Goal: Register for event/course

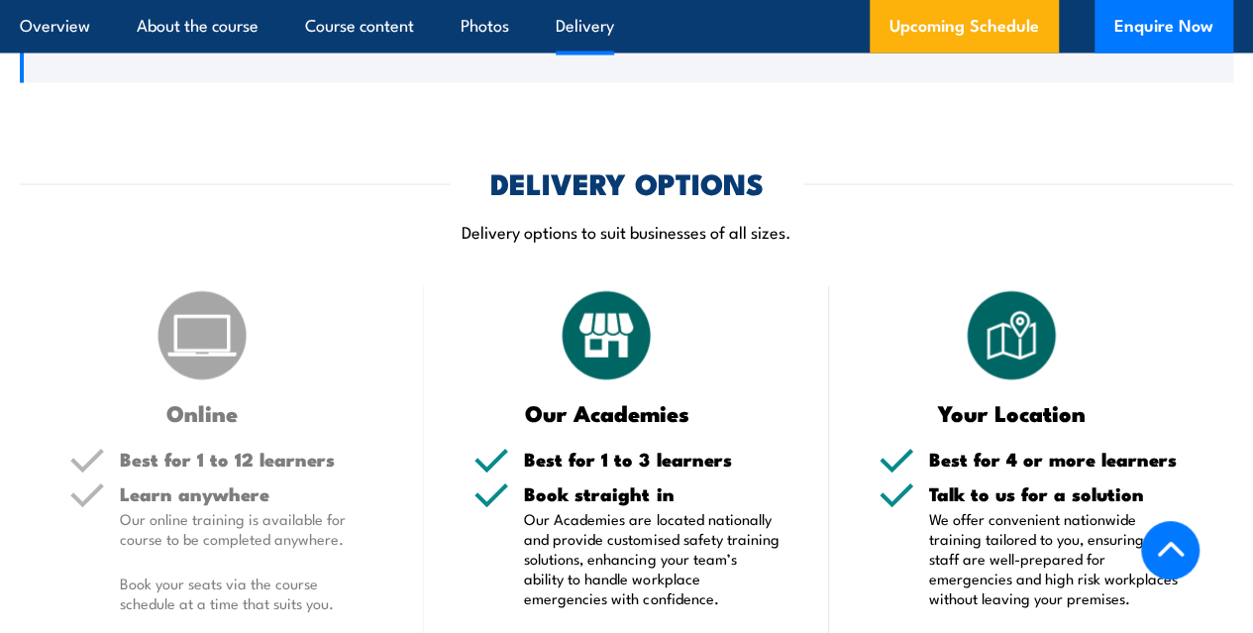
scroll to position [2021, 0]
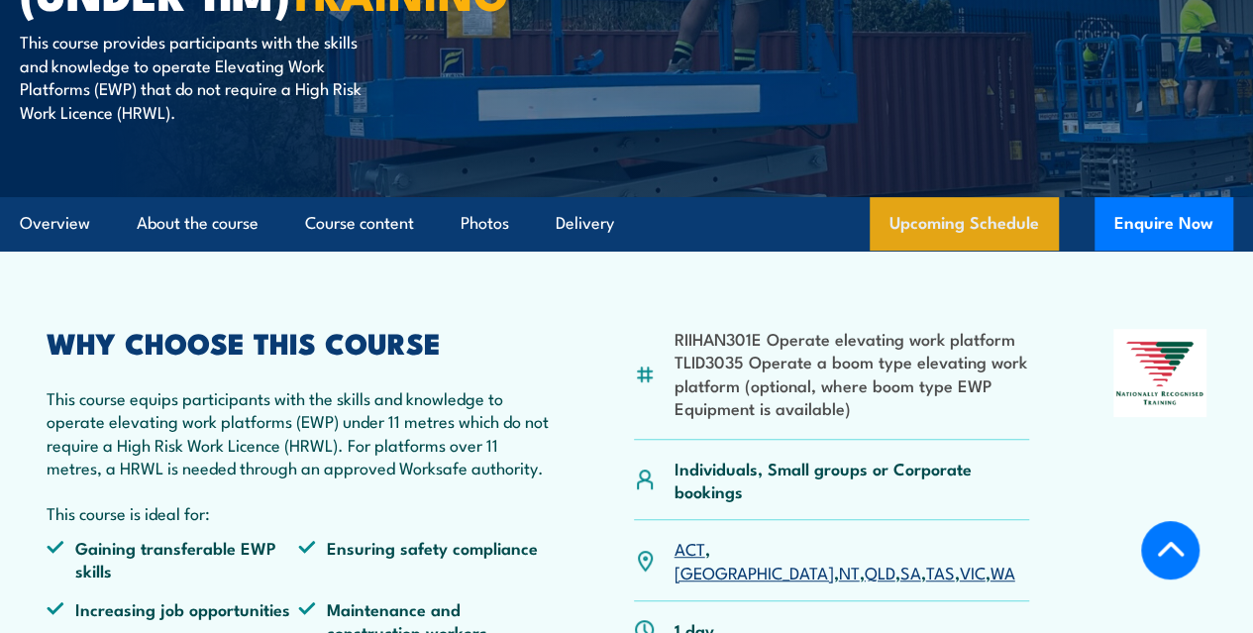
click at [986, 251] on link "Upcoming Schedule" at bounding box center [963, 223] width 189 height 53
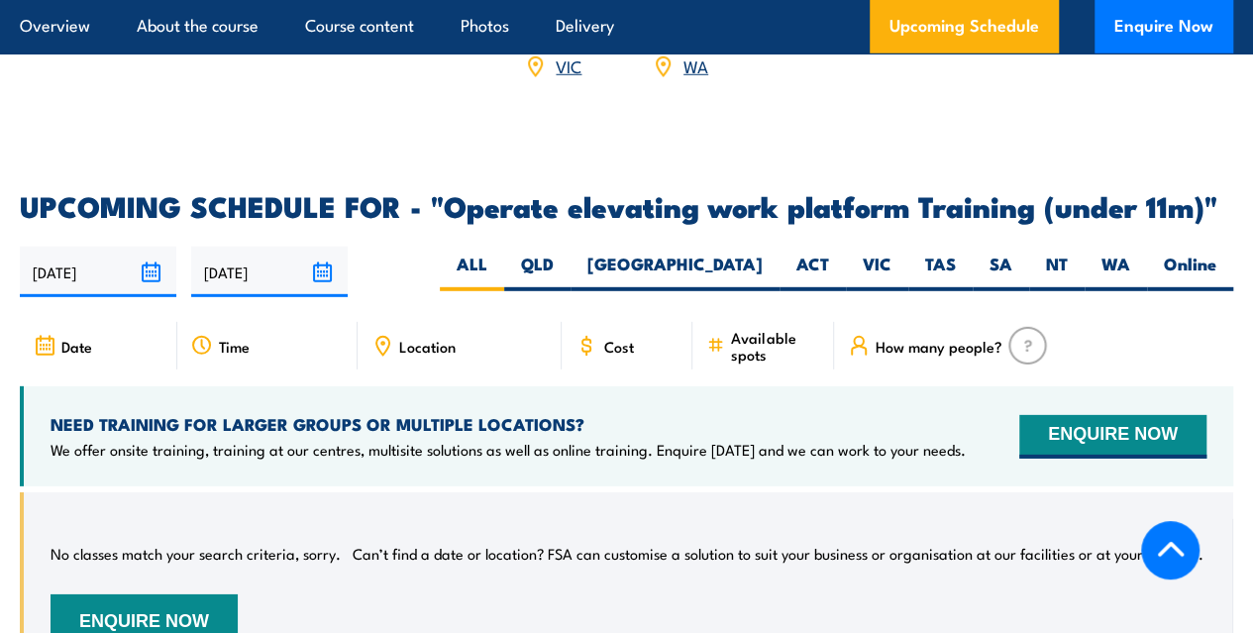
scroll to position [2792, 0]
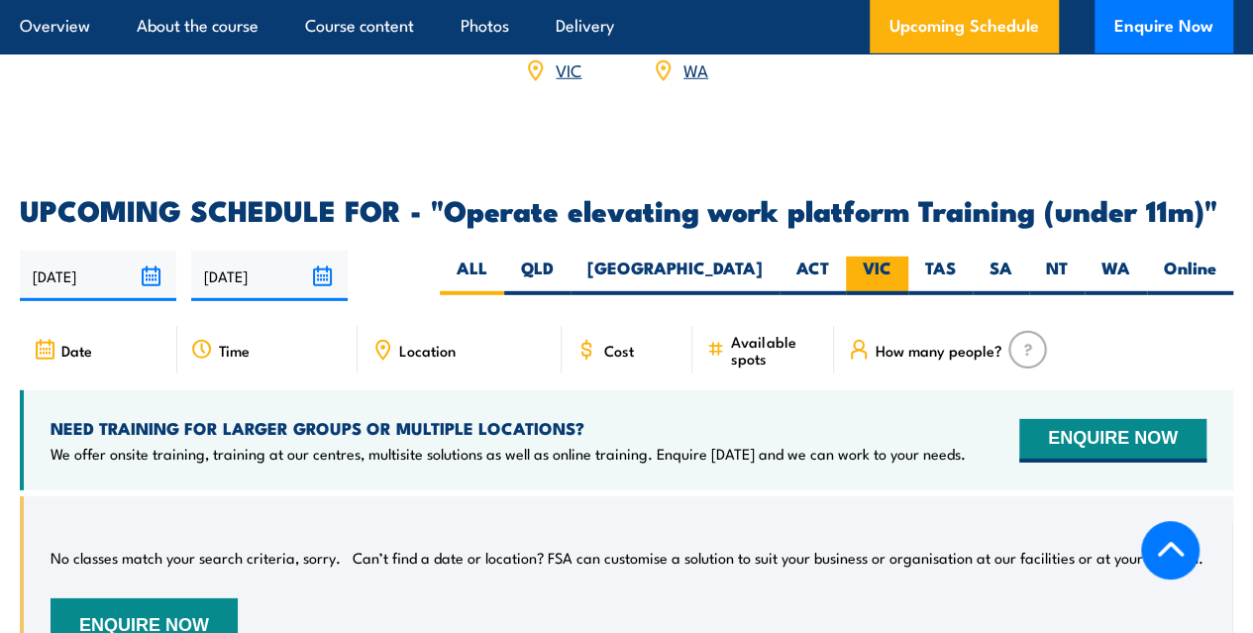
click at [866, 295] on label "VIC" at bounding box center [877, 275] width 62 height 39
click at [891, 269] on input "VIC" at bounding box center [897, 262] width 13 height 13
radio input "true"
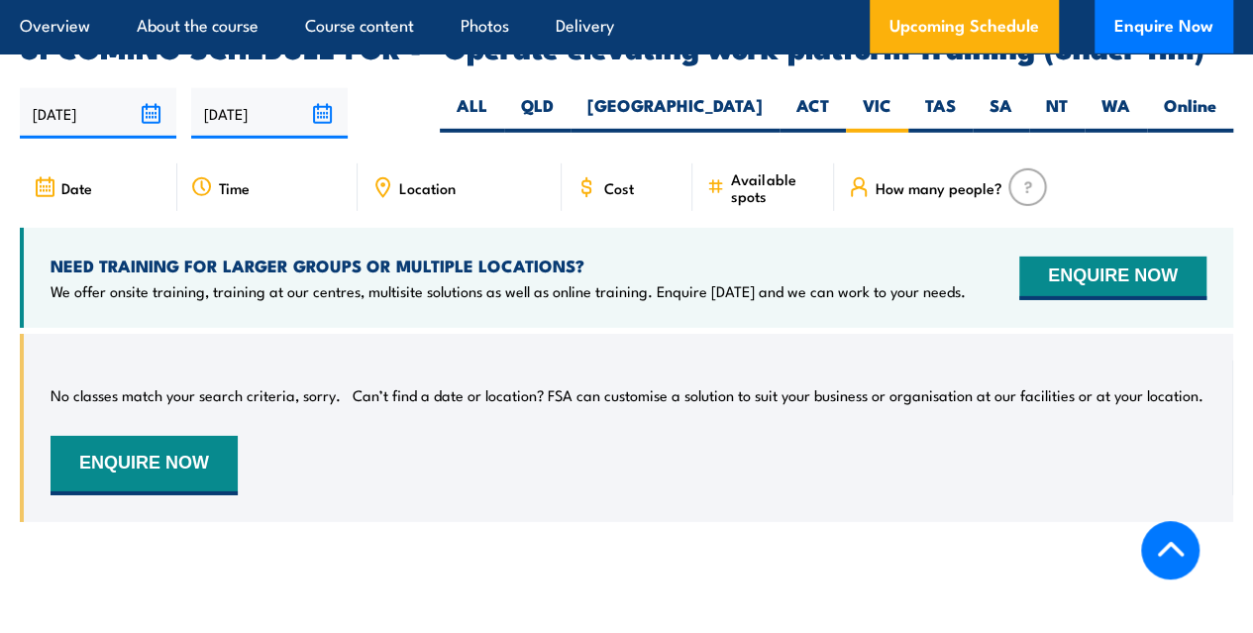
scroll to position [2953, 0]
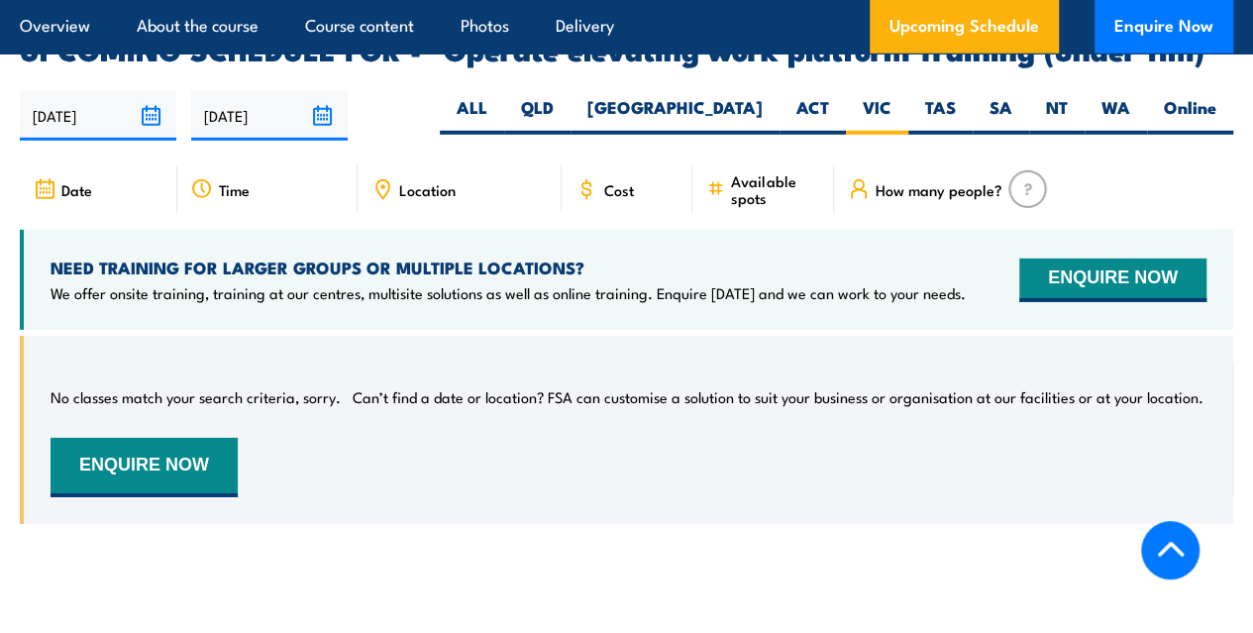
click at [153, 141] on input "[DATE]" at bounding box center [98, 115] width 156 height 51
click at [386, 141] on div "[DATE] [DATE]" at bounding box center [626, 115] width 1213 height 51
click at [87, 198] on span "Date" at bounding box center [76, 189] width 31 height 17
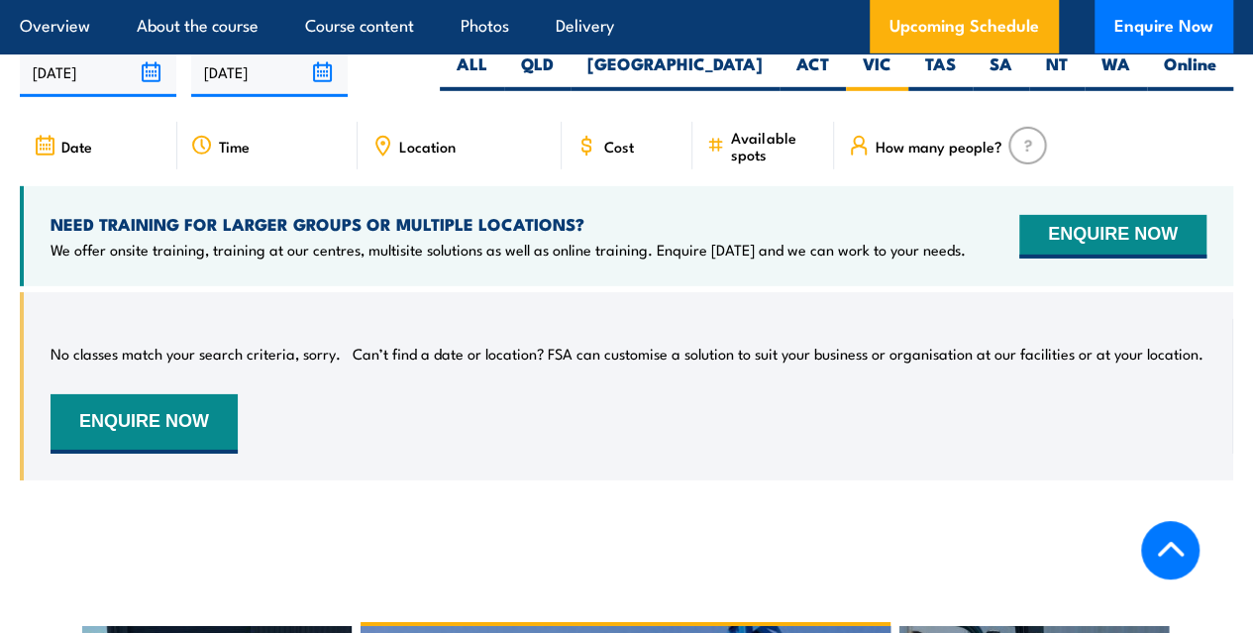
scroll to position [2994, 0]
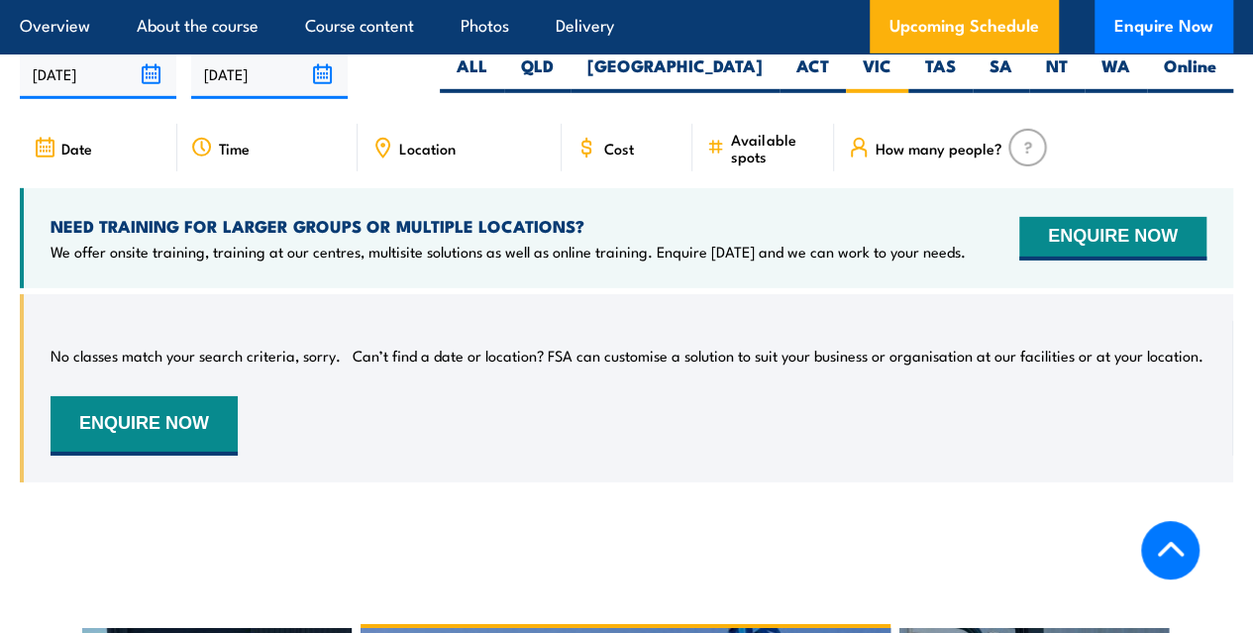
click at [609, 156] on span "Cost" at bounding box center [618, 148] width 30 height 17
click at [1029, 166] on img at bounding box center [1027, 148] width 39 height 38
click at [924, 156] on span "How many people?" at bounding box center [938, 148] width 127 height 17
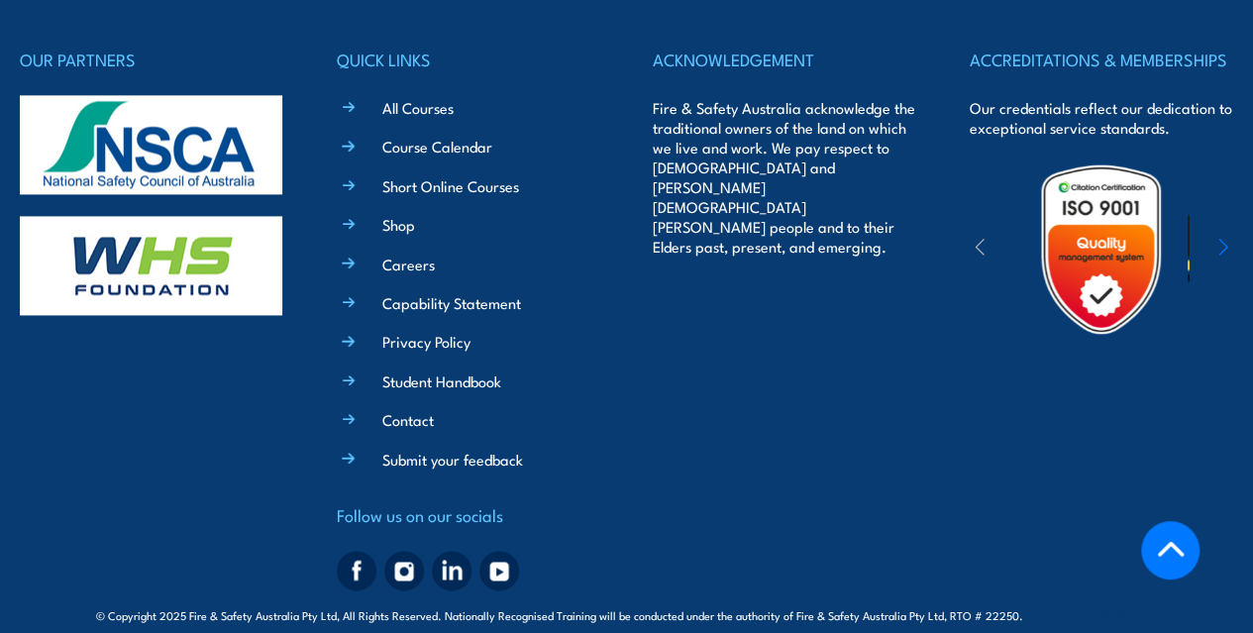
scroll to position [5088, 0]
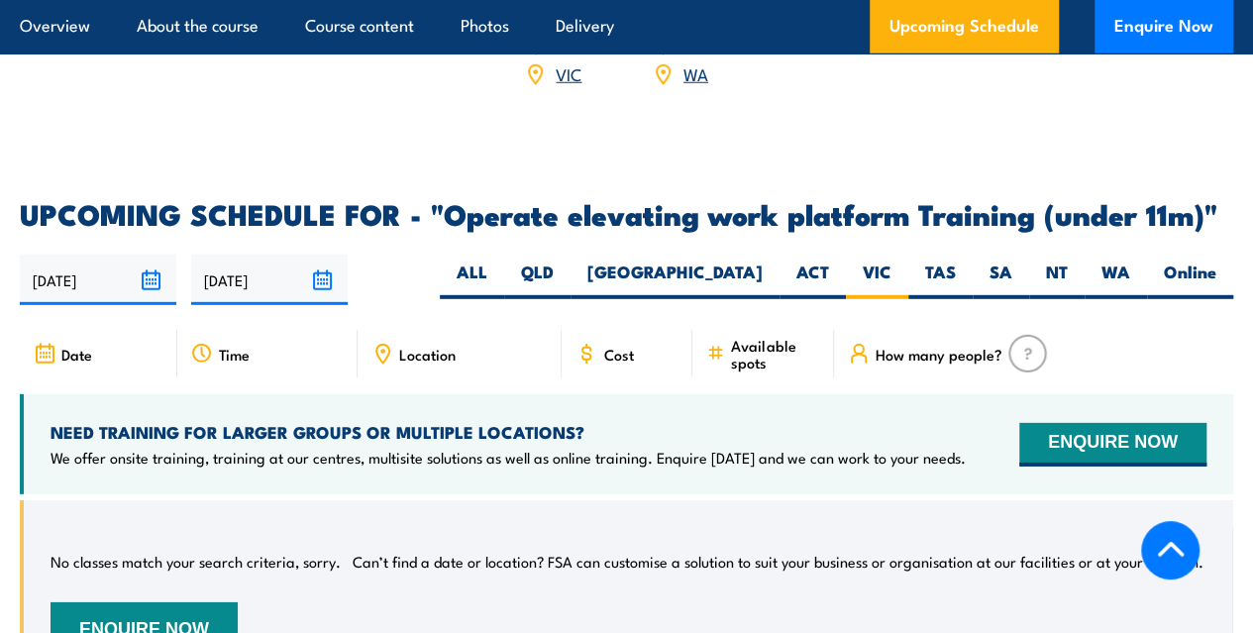
scroll to position [2792, 0]
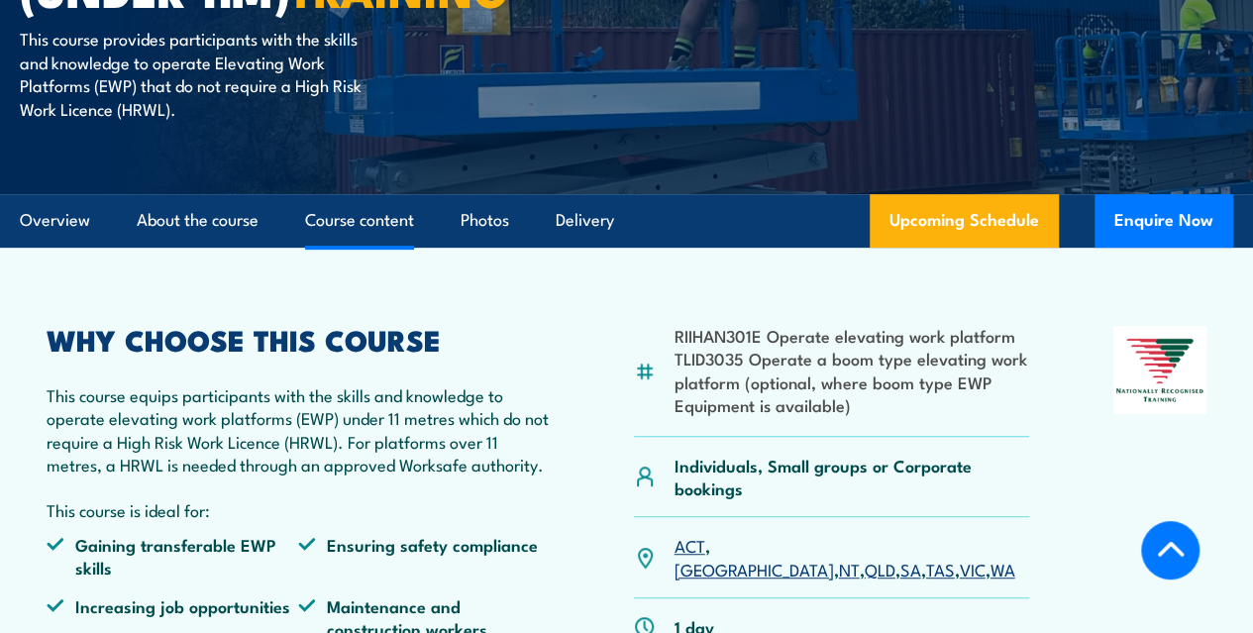
scroll to position [318, 0]
